Goal: Complete application form: Complete application form

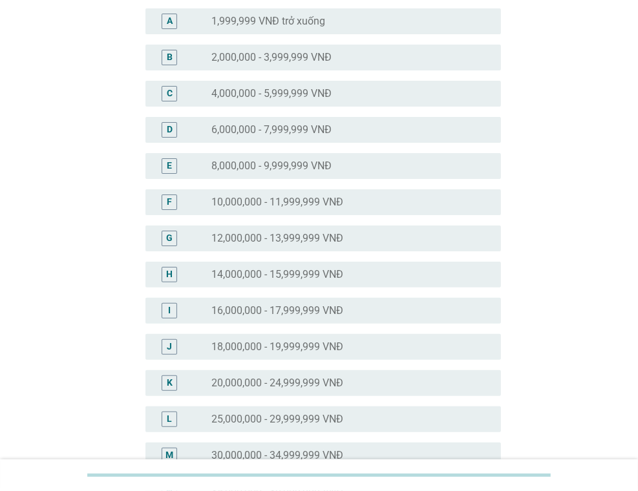
scroll to position [323, 0]
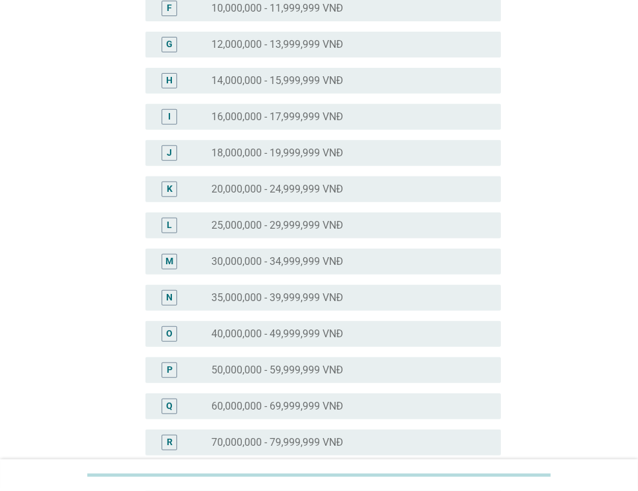
click at [334, 295] on label "35,000,000 - 39,999,999 VNĐ" at bounding box center [277, 298] width 132 height 13
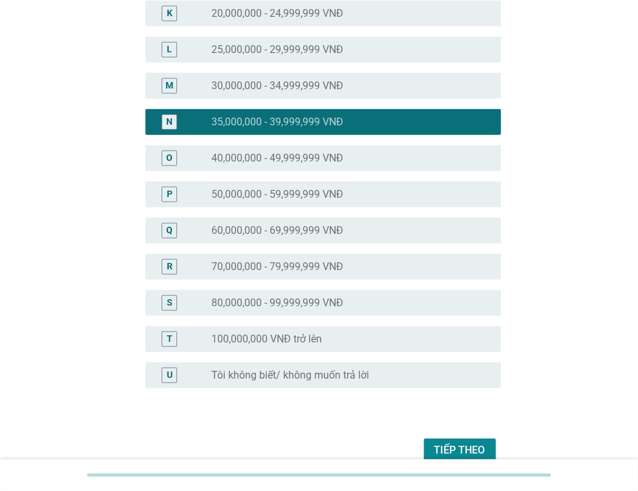
scroll to position [563, 0]
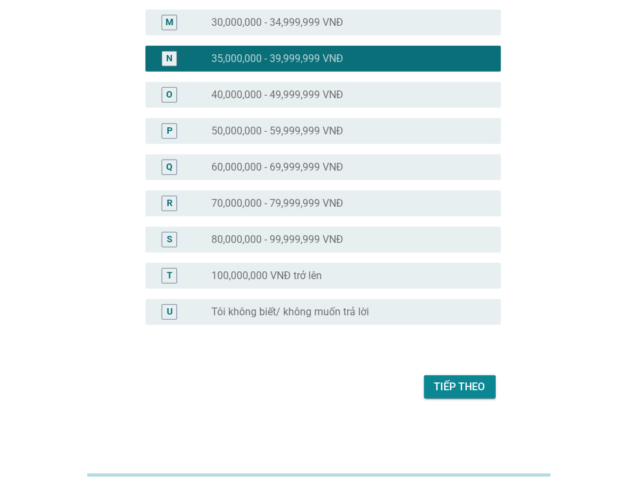
click at [318, 80] on div "O radio_button_unchecked 40,000,000 - 49,999,999 VNĐ" at bounding box center [319, 95] width 363 height 36
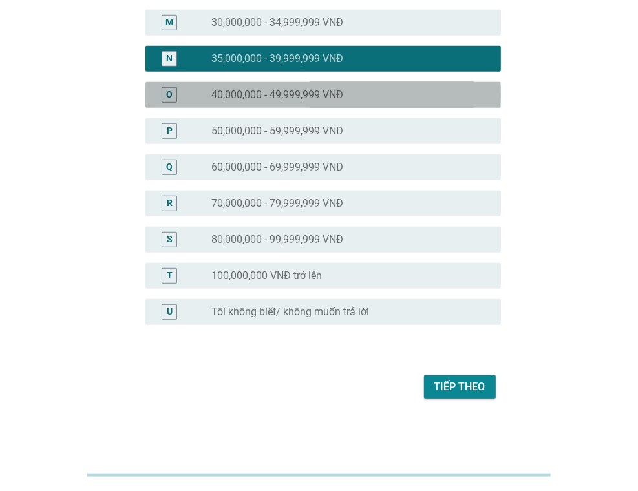
click at [301, 90] on label "40,000,000 - 49,999,999 VNĐ" at bounding box center [277, 95] width 132 height 13
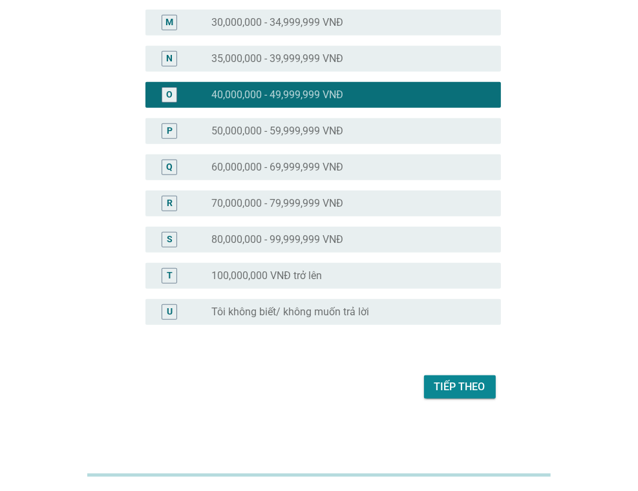
click at [406, 382] on div "Tiếp theo" at bounding box center [319, 387] width 363 height 31
drag, startPoint x: 435, startPoint y: 382, endPoint x: 434, endPoint y: 366, distance: 16.2
click at [435, 382] on div "Tiếp theo" at bounding box center [460, 388] width 51 height 16
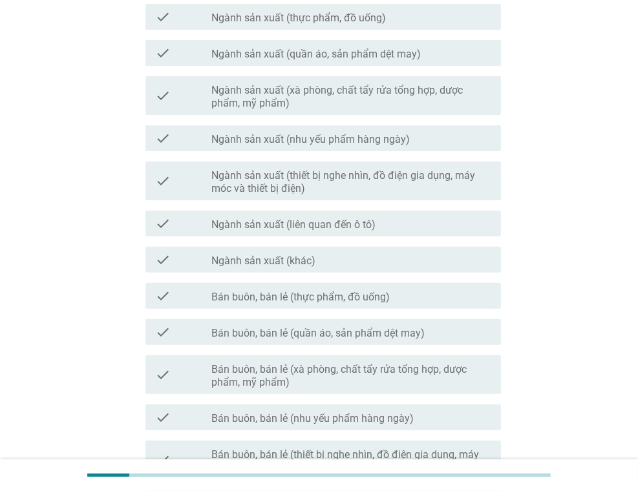
scroll to position [194, 0]
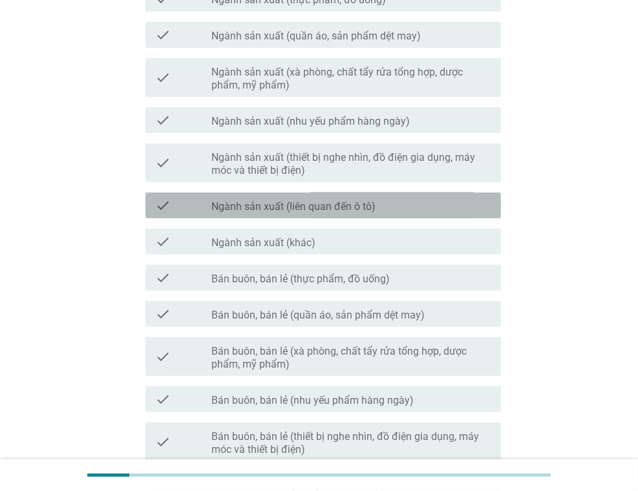
click at [417, 204] on div "check_box_outline_blank Ngành sản xuất (liên quan đến ô tô)" at bounding box center [350, 206] width 279 height 16
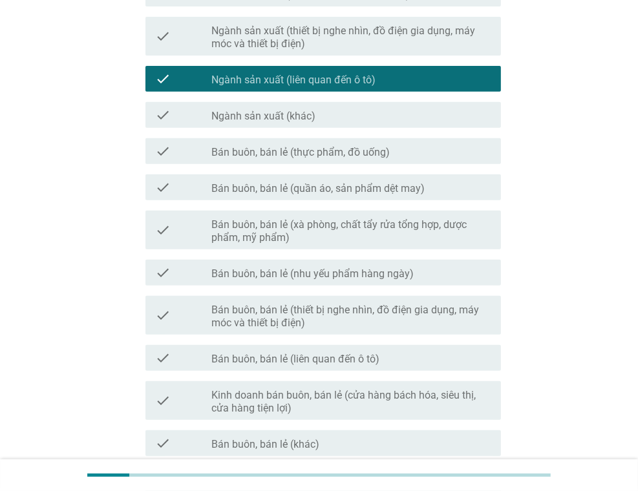
scroll to position [323, 0]
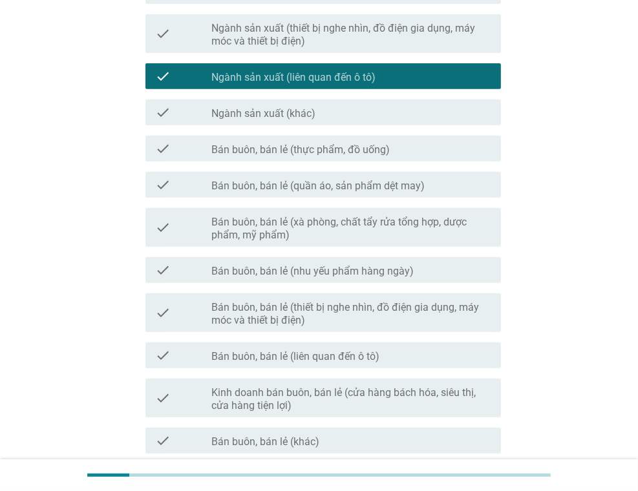
click at [454, 152] on div "check_box_outline_blank Bán buôn, bán lẻ (thực phẩm, đồ uống)" at bounding box center [350, 149] width 279 height 16
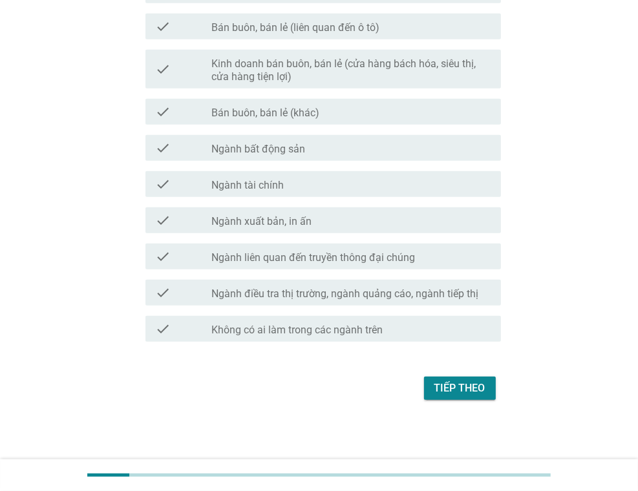
scroll to position [654, 0]
click at [466, 388] on div "Tiếp theo" at bounding box center [460, 388] width 51 height 16
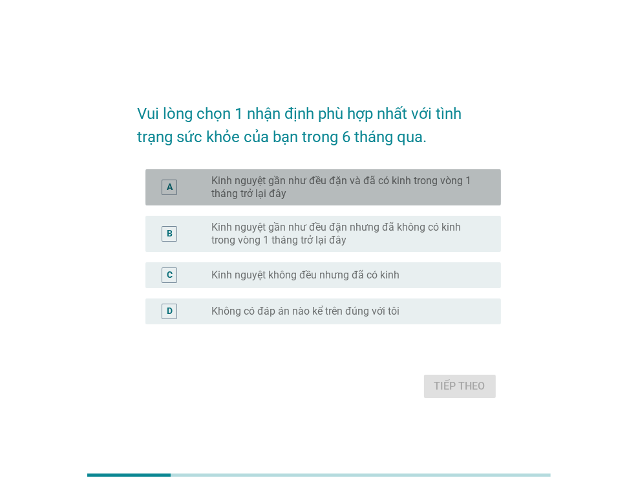
click at [451, 193] on label "Kinh nguyệt gần như đều đặn và đã có kinh trong vòng 1 tháng trở lại đây" at bounding box center [345, 188] width 269 height 26
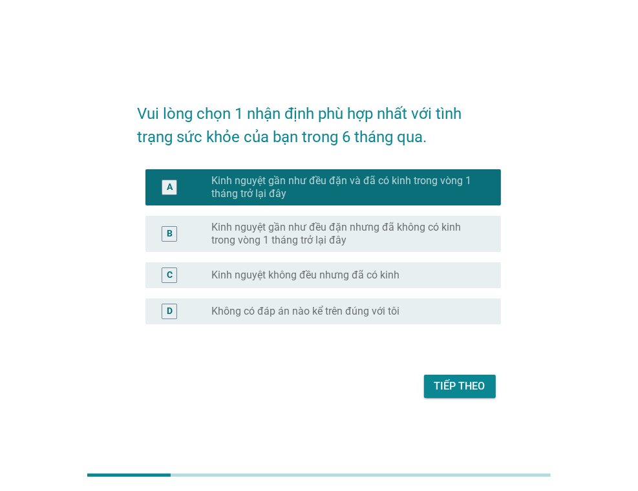
click at [485, 377] on button "Tiếp theo" at bounding box center [460, 386] width 72 height 23
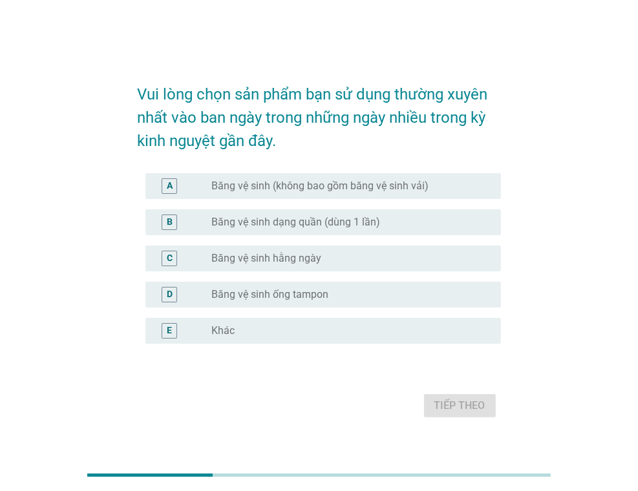
click at [407, 173] on div "A radio_button_unchecked Băng vệ sinh (không bao gồm băng vệ sinh vải)" at bounding box center [319, 186] width 363 height 36
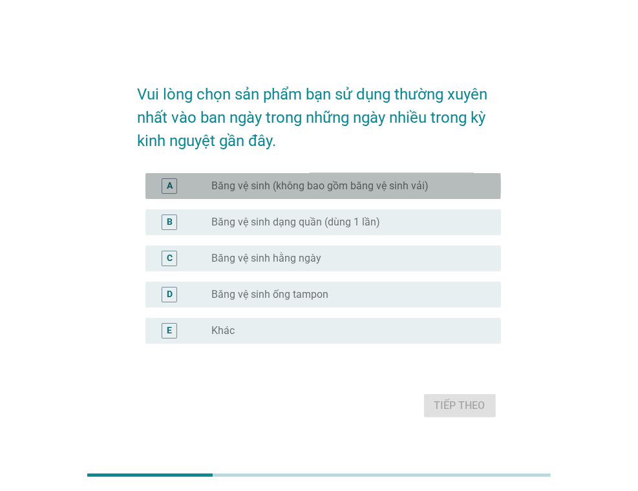
click at [395, 178] on div "radio_button_unchecked Băng vệ sinh (không bao gồm băng vệ sinh vải)" at bounding box center [350, 186] width 279 height 16
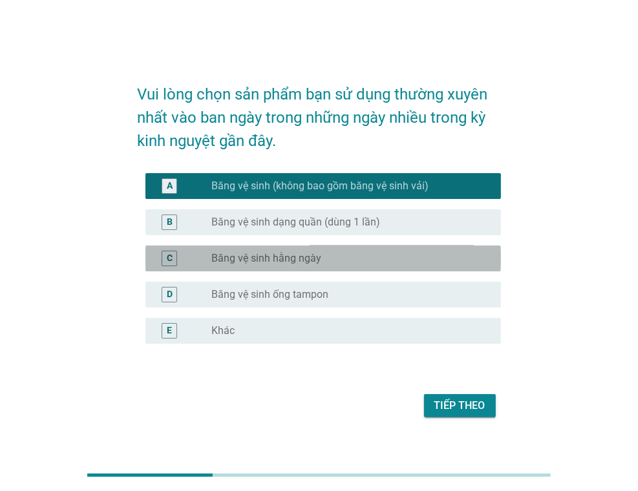
click at [364, 251] on div "radio_button_unchecked Băng vệ sinh hằng ngày" at bounding box center [350, 259] width 279 height 16
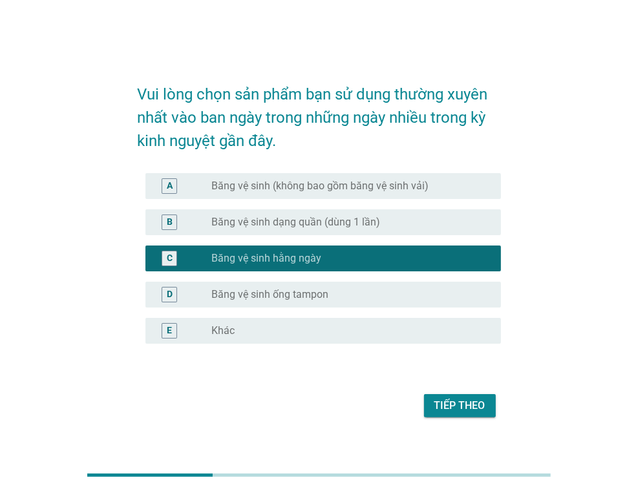
click at [416, 178] on div "radio_button_unchecked Băng vệ sinh (không bao gồm băng vệ sinh vải)" at bounding box center [350, 186] width 279 height 16
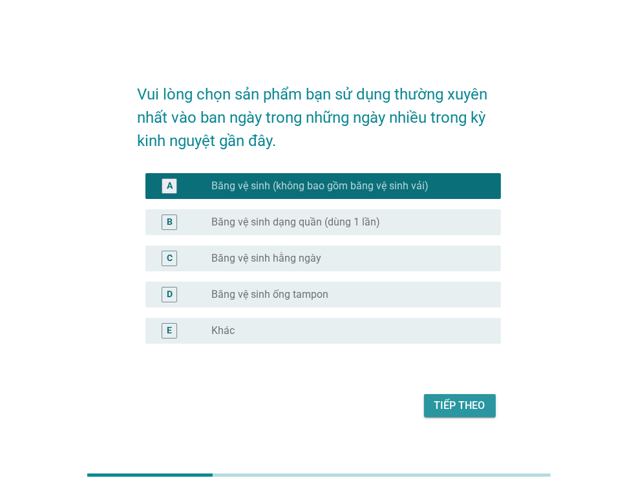
click at [473, 416] on button "Tiếp theo" at bounding box center [460, 405] width 72 height 23
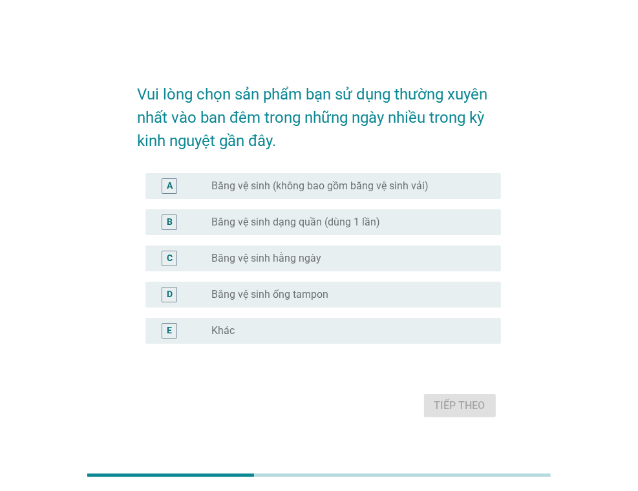
click at [464, 177] on div "A radio_button_unchecked Băng vệ sinh (không bao gồm băng vệ sinh vải)" at bounding box center [323, 186] width 356 height 26
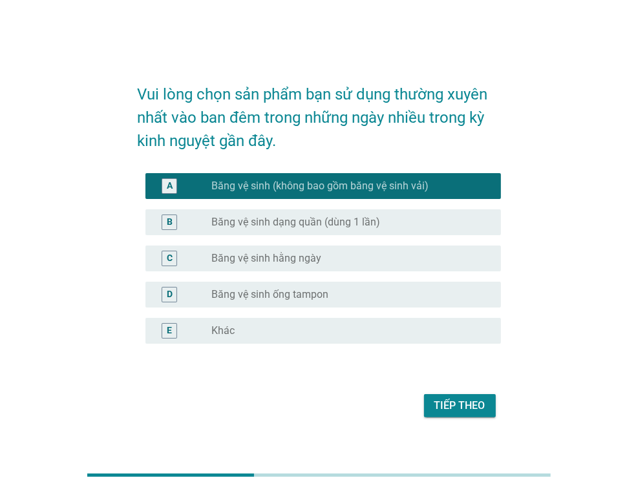
click at [442, 402] on div "Tiếp theo" at bounding box center [460, 406] width 51 height 16
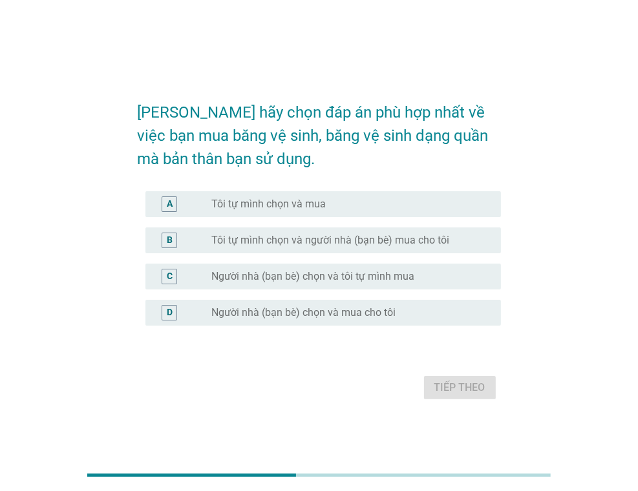
click at [336, 197] on div "radio_button_unchecked Tôi tự mình chọn và mua" at bounding box center [350, 205] width 279 height 16
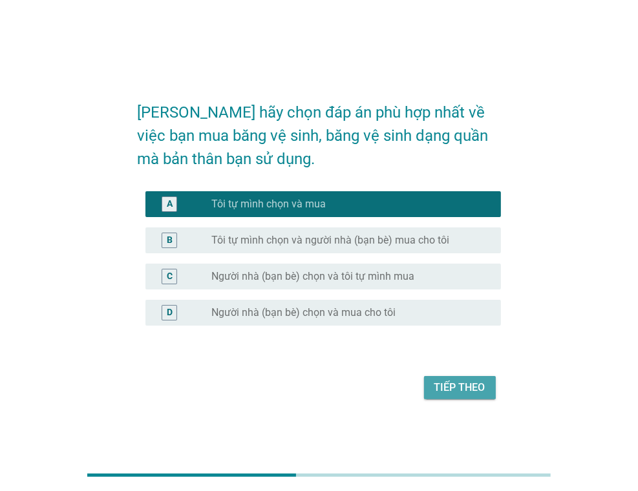
click at [446, 390] on div "Tiếp theo" at bounding box center [460, 388] width 51 height 16
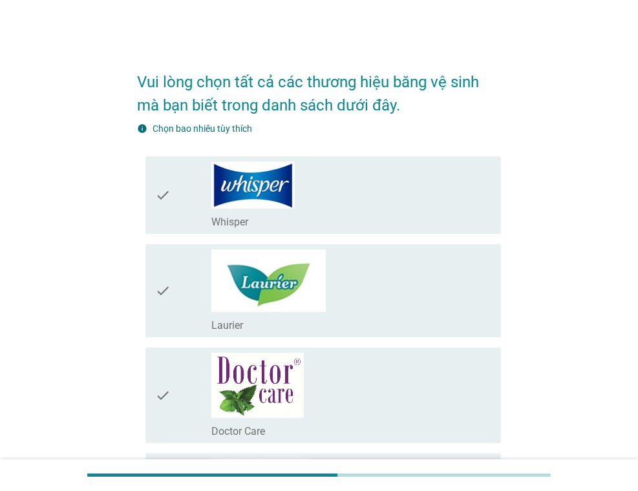
click at [365, 214] on div "check_box_outline_blank Whisper" at bounding box center [350, 221] width 279 height 16
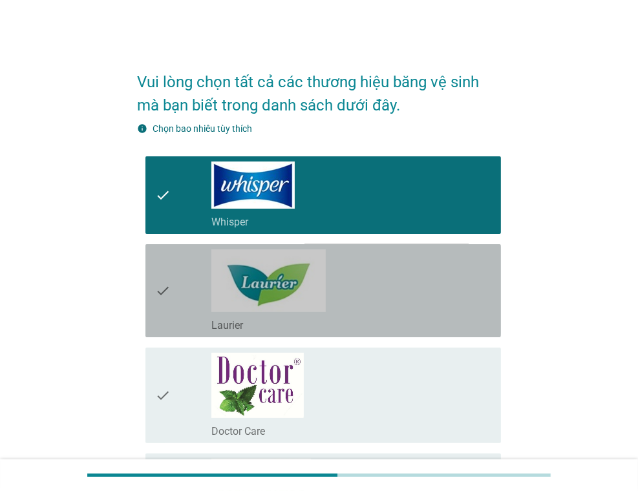
click at [375, 290] on div "check_box_outline_blank Laurier" at bounding box center [350, 291] width 279 height 83
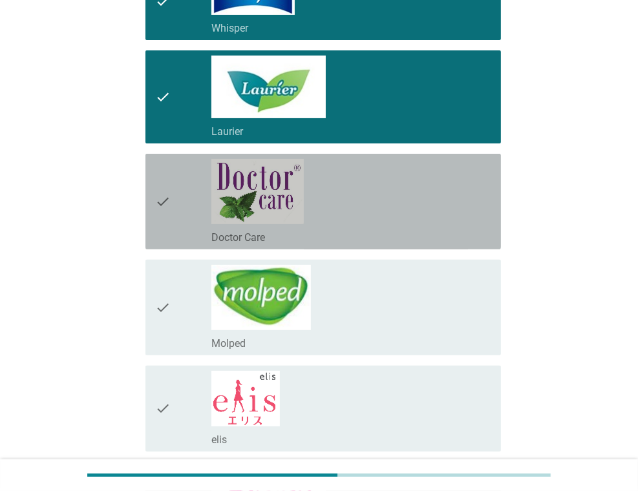
click at [411, 200] on div "check_box_outline_blank Doctor Care" at bounding box center [350, 201] width 279 height 85
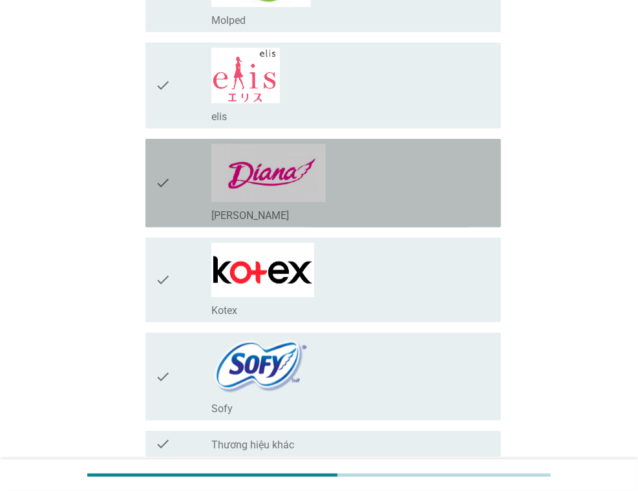
click at [388, 198] on div "check_box_outline_blank [PERSON_NAME]" at bounding box center [350, 183] width 279 height 78
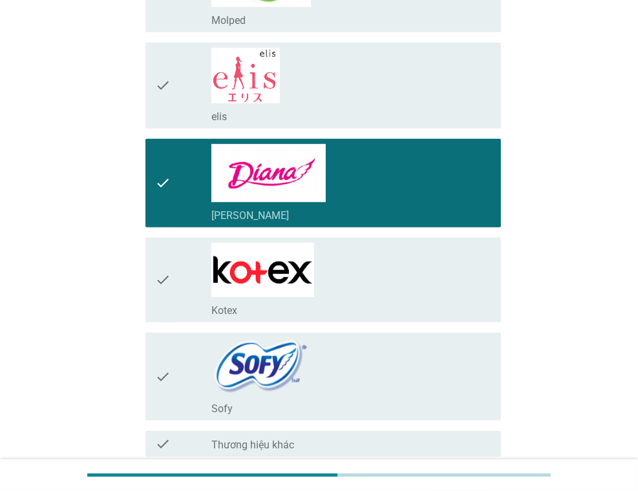
click at [388, 269] on div "check_box_outline_blank Kotex" at bounding box center [350, 280] width 279 height 74
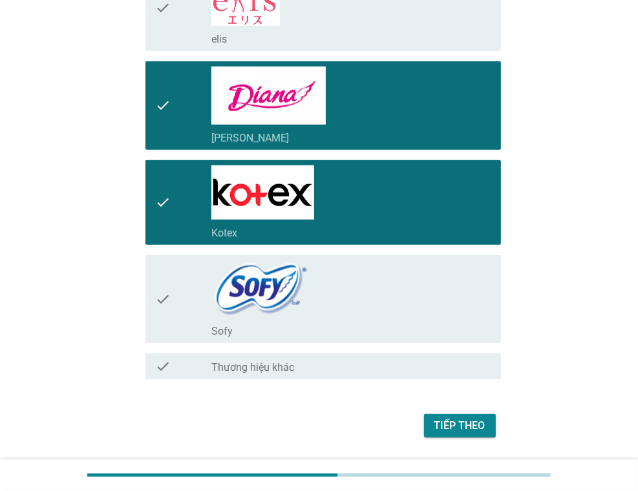
scroll to position [630, 0]
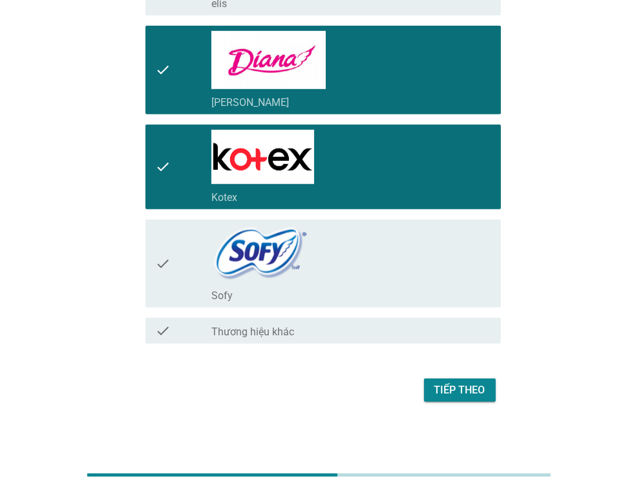
click at [389, 248] on div "check_box_outline_blank Sofy" at bounding box center [350, 264] width 279 height 78
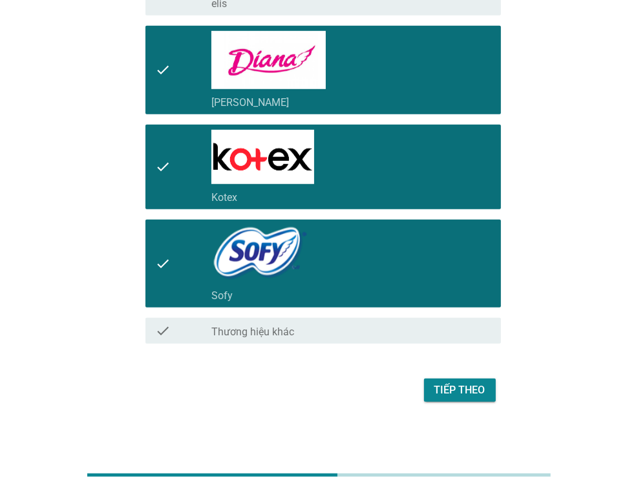
click at [452, 383] on div "Tiếp theo" at bounding box center [460, 391] width 51 height 16
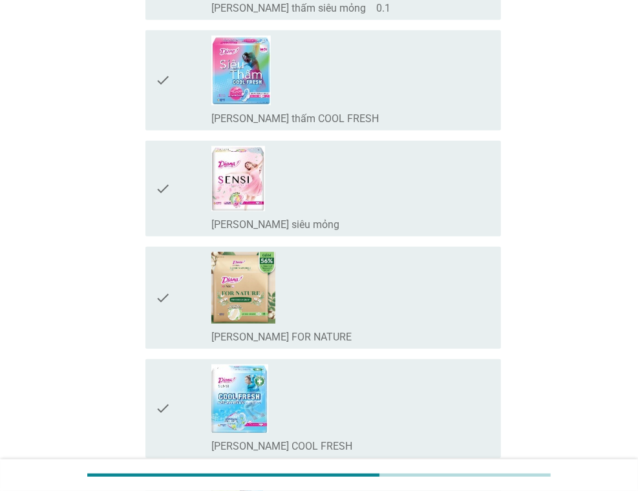
scroll to position [453, 0]
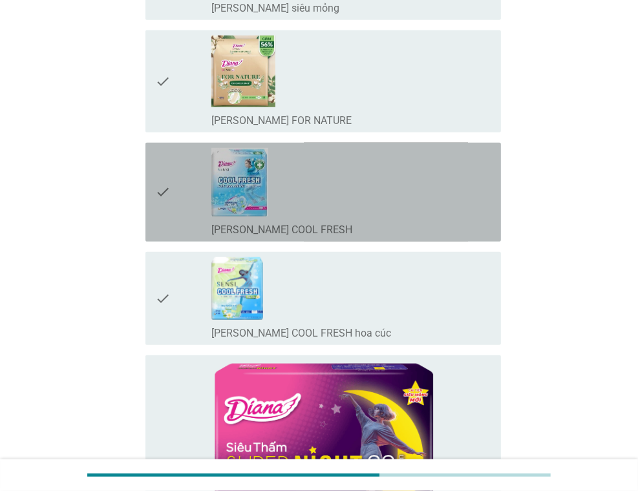
click at [315, 160] on div "check_box_outline_blank [PERSON_NAME] SENSI COOL FRESH" at bounding box center [350, 192] width 279 height 89
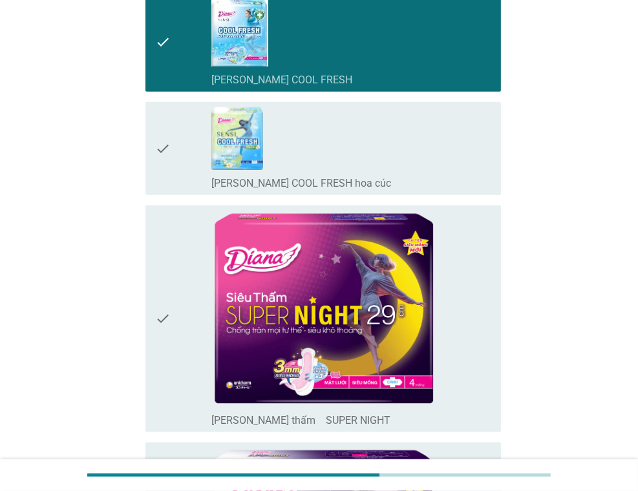
scroll to position [905, 0]
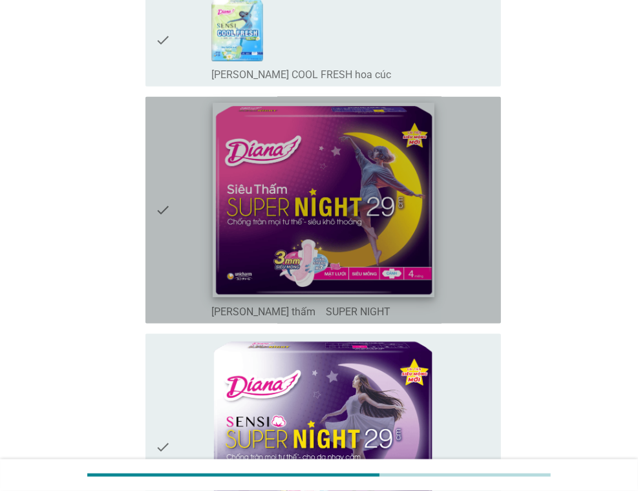
click at [387, 214] on img at bounding box center [324, 200] width 222 height 195
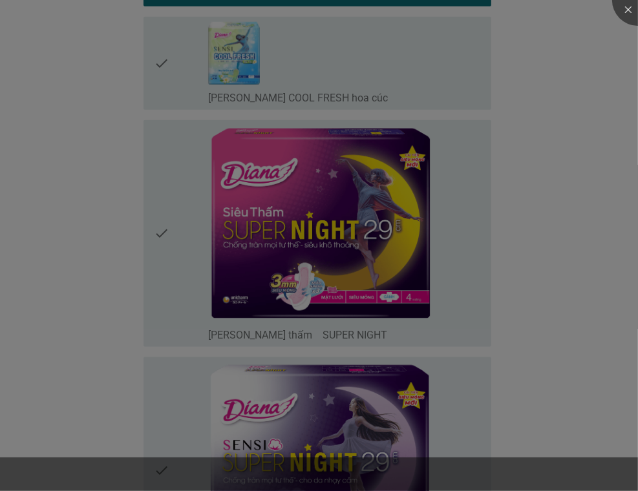
scroll to position [1293, 0]
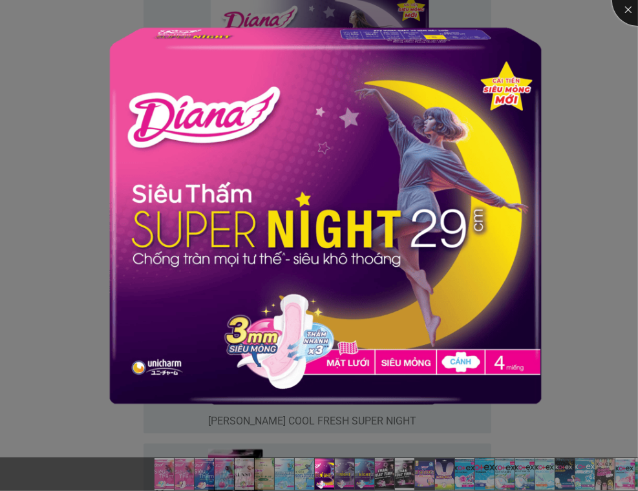
click at [627, 8] on div at bounding box center [638, 0] width 52 height 52
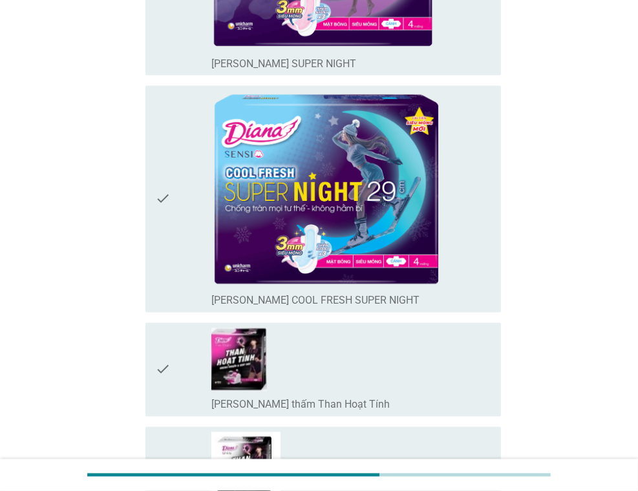
scroll to position [1422, 0]
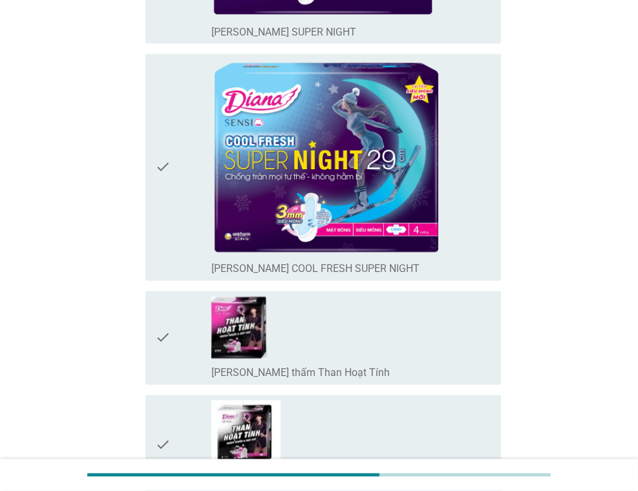
click at [175, 150] on div "check" at bounding box center [184, 167] width 56 height 217
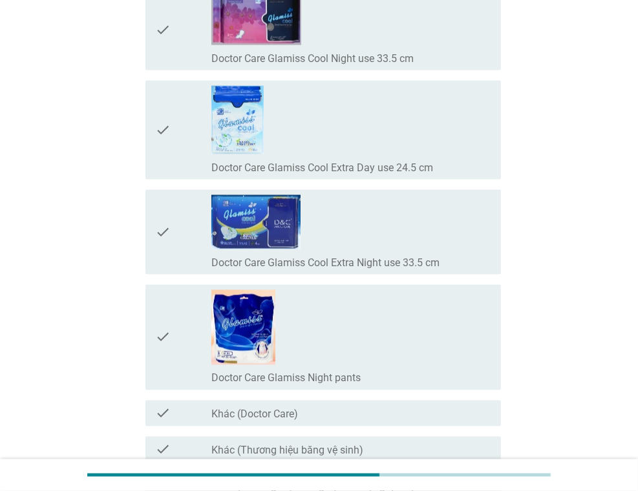
scroll to position [11019, 0]
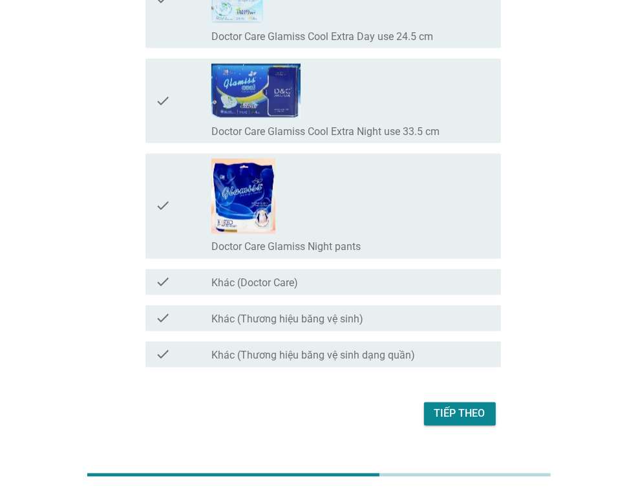
click at [460, 407] on div "Tiếp theo" at bounding box center [460, 415] width 51 height 16
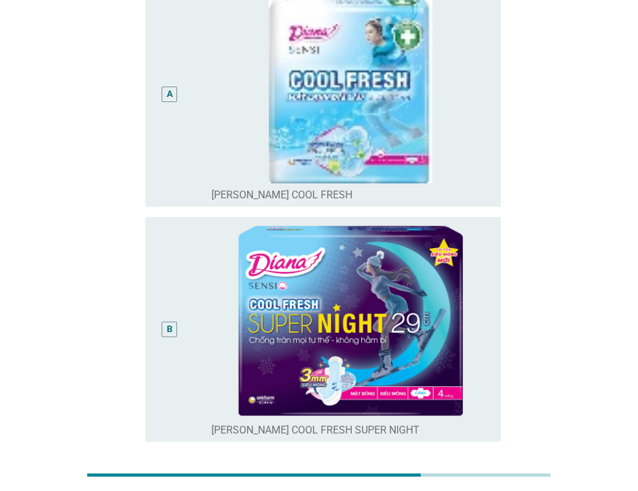
scroll to position [38, 0]
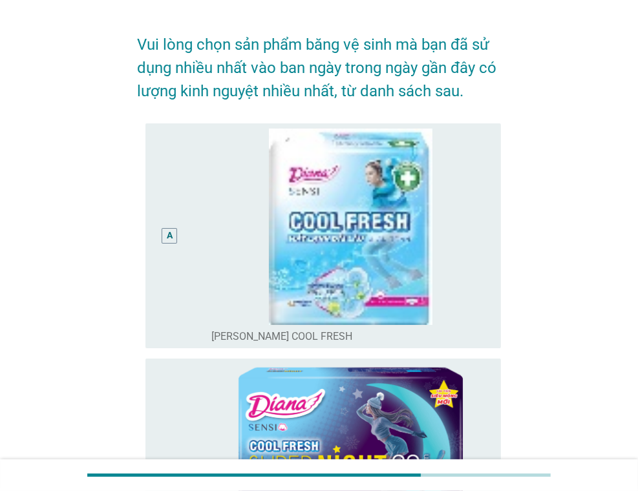
click at [134, 208] on div "Vui lòng chọn sản phẩm băng vệ sinh mà bạn đã sử dụng nhiều nhất vào ban ngày t…" at bounding box center [319, 341] width 384 height 662
click at [171, 233] on div "A" at bounding box center [170, 236] width 6 height 14
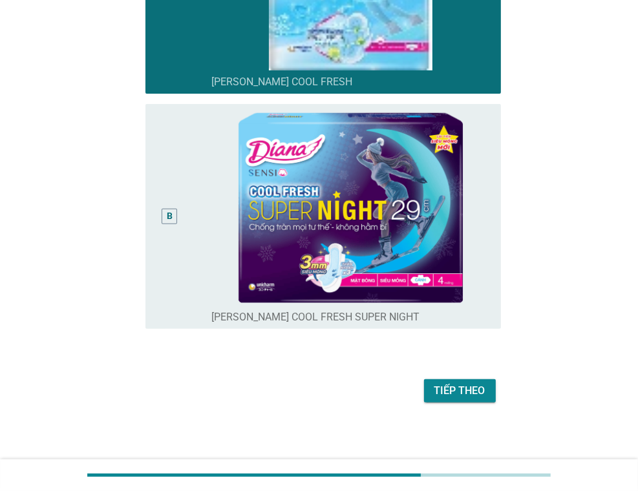
scroll to position [296, 0]
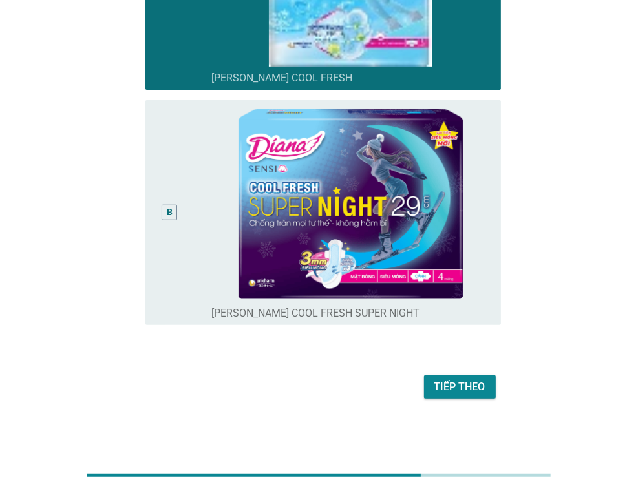
drag, startPoint x: 451, startPoint y: 416, endPoint x: 453, endPoint y: 398, distance: 18.2
click at [450, 416] on div "Vui lòng chọn sản phẩm băng vệ sinh mà bạn đã sử dụng nhiều nhất vào ban ngày t…" at bounding box center [319, 82] width 607 height 693
click at [453, 387] on div "Tiếp theo" at bounding box center [460, 388] width 51 height 16
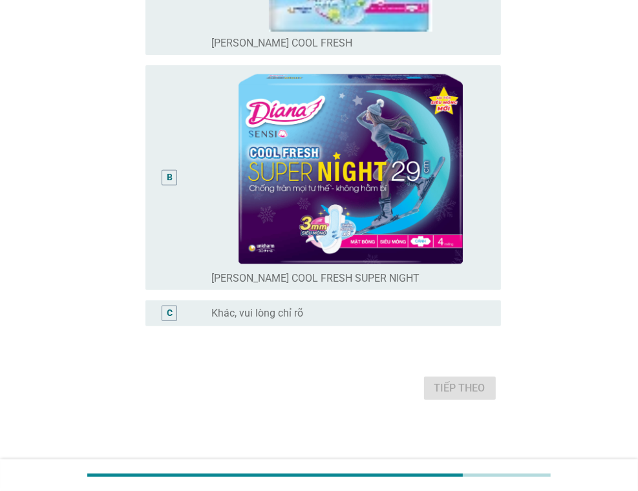
scroll to position [332, 0]
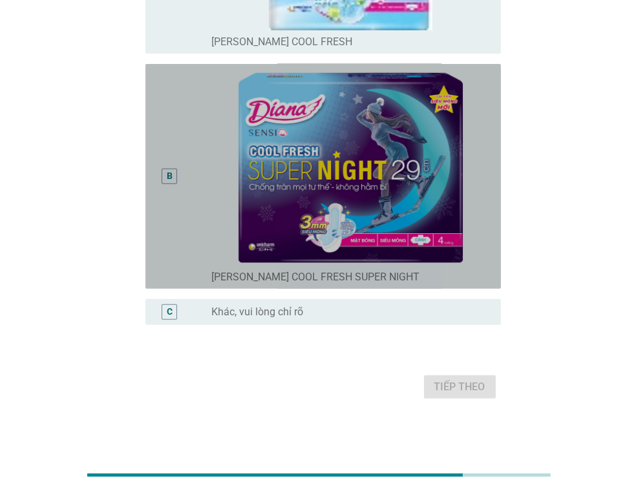
click at [173, 178] on div "B" at bounding box center [170, 177] width 16 height 16
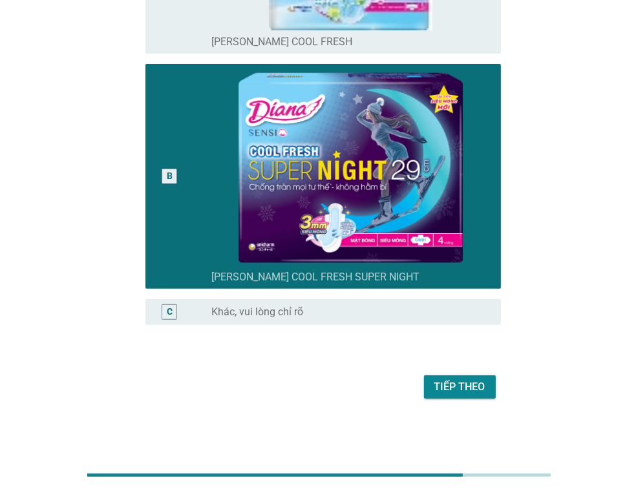
click at [468, 384] on div "Tiếp theo" at bounding box center [460, 388] width 51 height 16
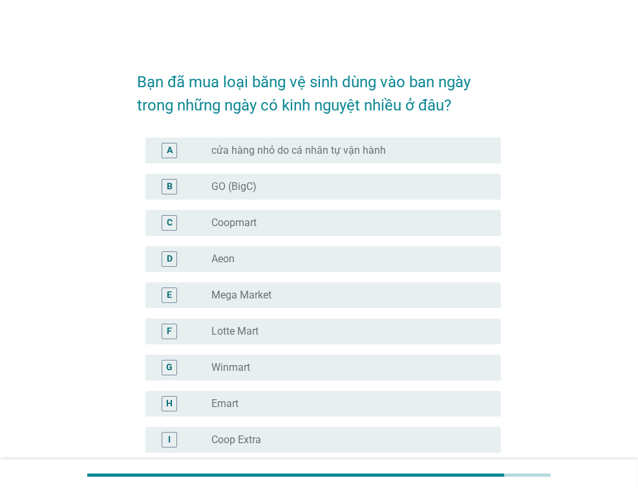
click at [199, 187] on div "B" at bounding box center [184, 187] width 56 height 16
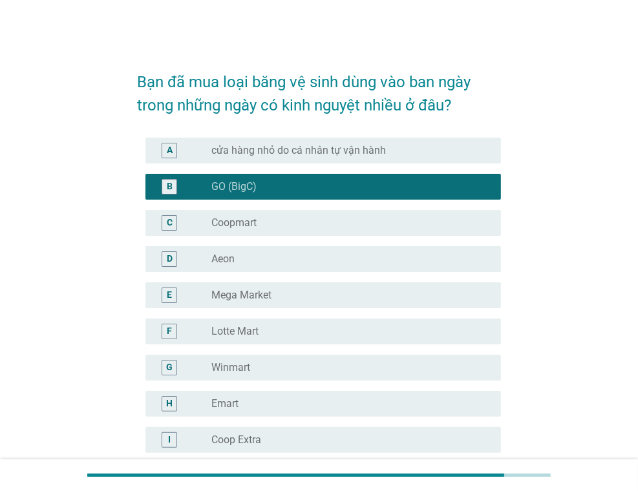
click at [302, 151] on label "cửa hàng nhỏ do cá nhân tự vận hành" at bounding box center [298, 150] width 175 height 13
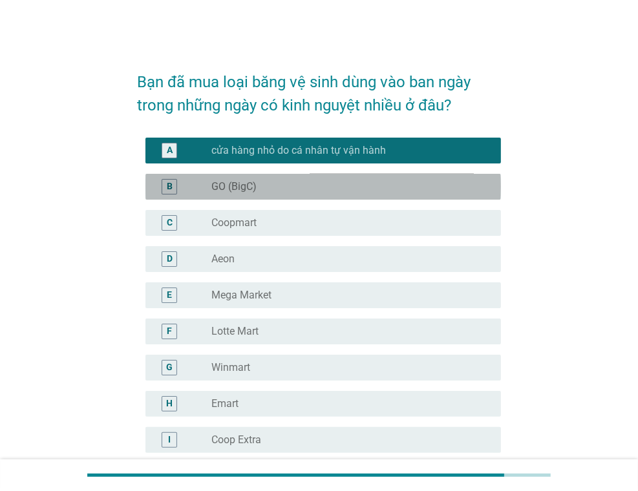
click at [278, 178] on div "B radio_button_unchecked GO (BigC)" at bounding box center [323, 187] width 356 height 26
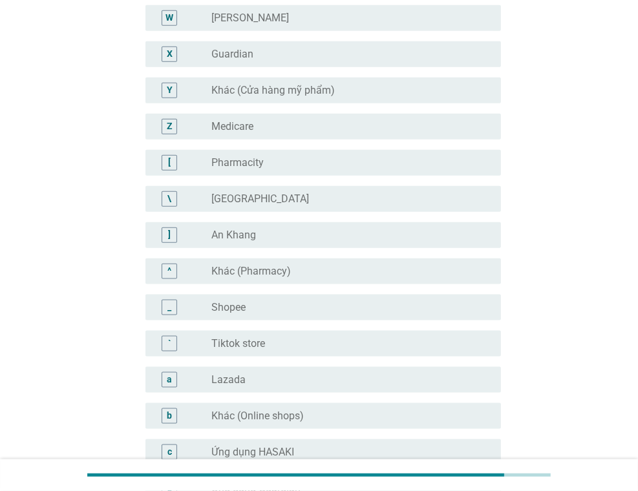
scroll to position [1250, 0]
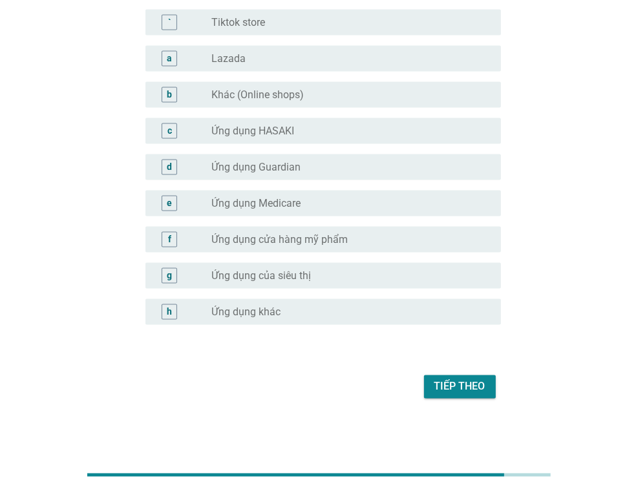
click at [465, 387] on div "Tiếp theo" at bounding box center [460, 388] width 51 height 16
